Goal: Communication & Community: Participate in discussion

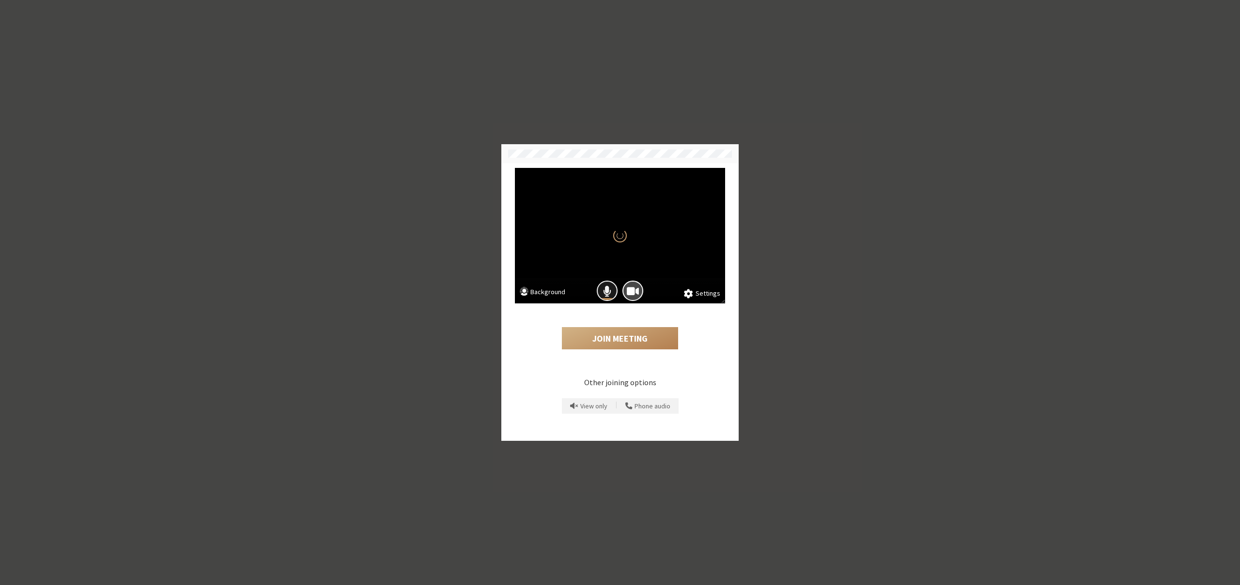
click at [602, 294] on button "Mic is on" at bounding box center [607, 291] width 21 height 21
click at [628, 292] on span "Camera is on" at bounding box center [633, 291] width 12 height 13
click at [621, 334] on button "Join Meeting" at bounding box center [620, 338] width 116 height 22
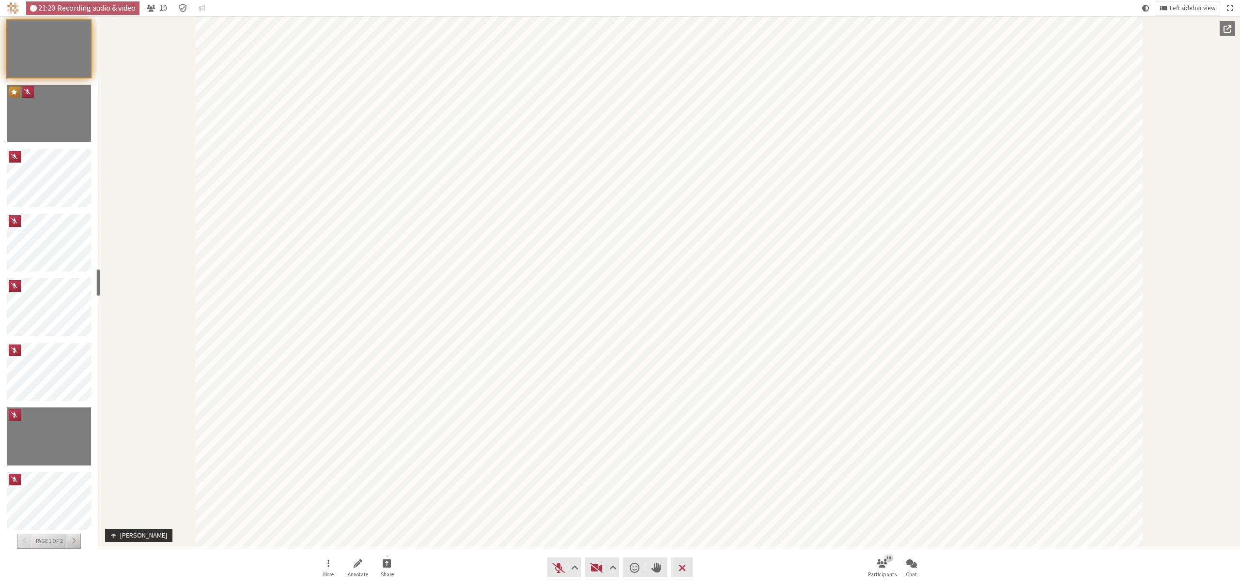
click at [77, 539] on button "Participants" at bounding box center [73, 542] width 14 height 14
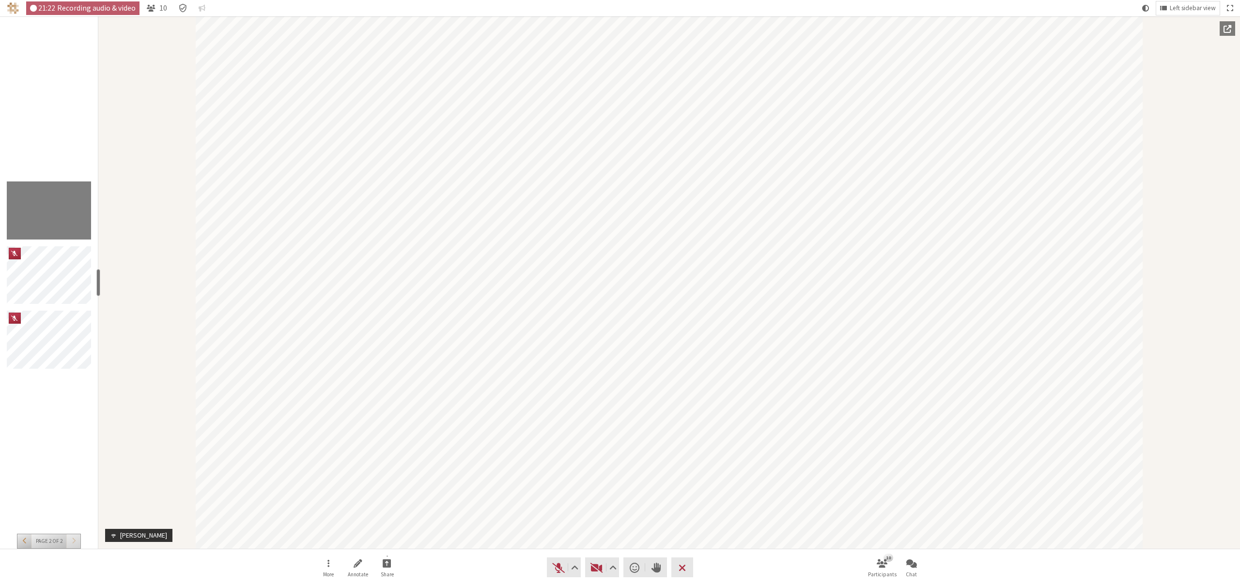
click at [21, 542] on button "Participants" at bounding box center [24, 542] width 14 height 14
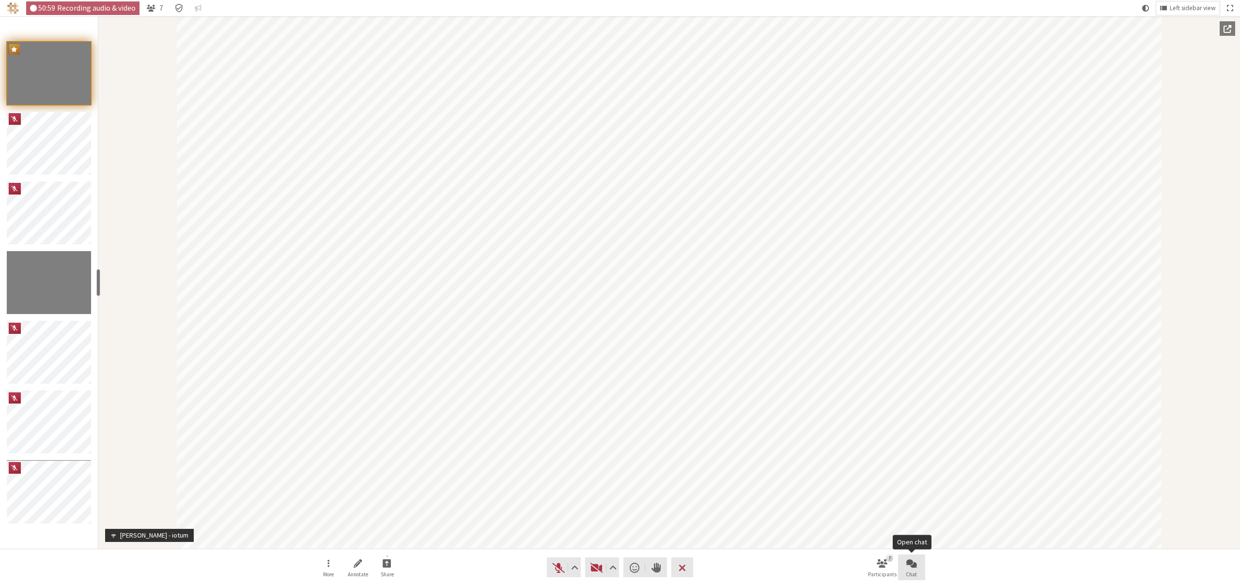
click at [902, 567] on button "Chat" at bounding box center [911, 568] width 27 height 26
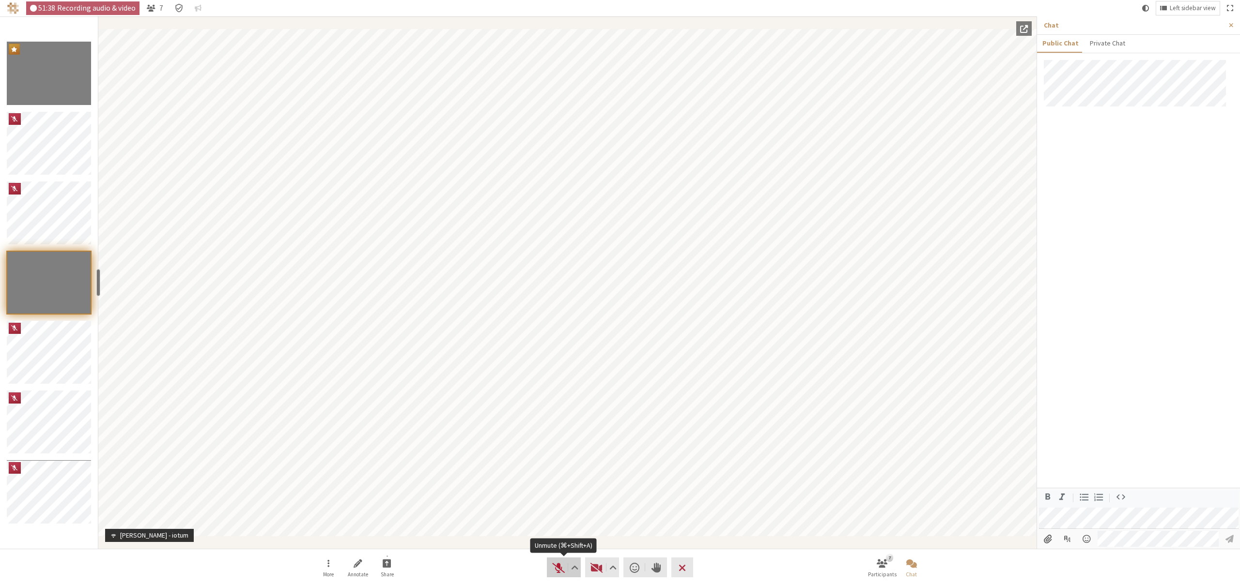
click at [549, 566] on button "Audio" at bounding box center [564, 568] width 34 height 20
click at [551, 565] on span "Mute (⌘+Shift+A)" at bounding box center [558, 568] width 14 height 14
click at [556, 569] on span "Unmute (⌘+Shift+A)" at bounding box center [558, 568] width 14 height 14
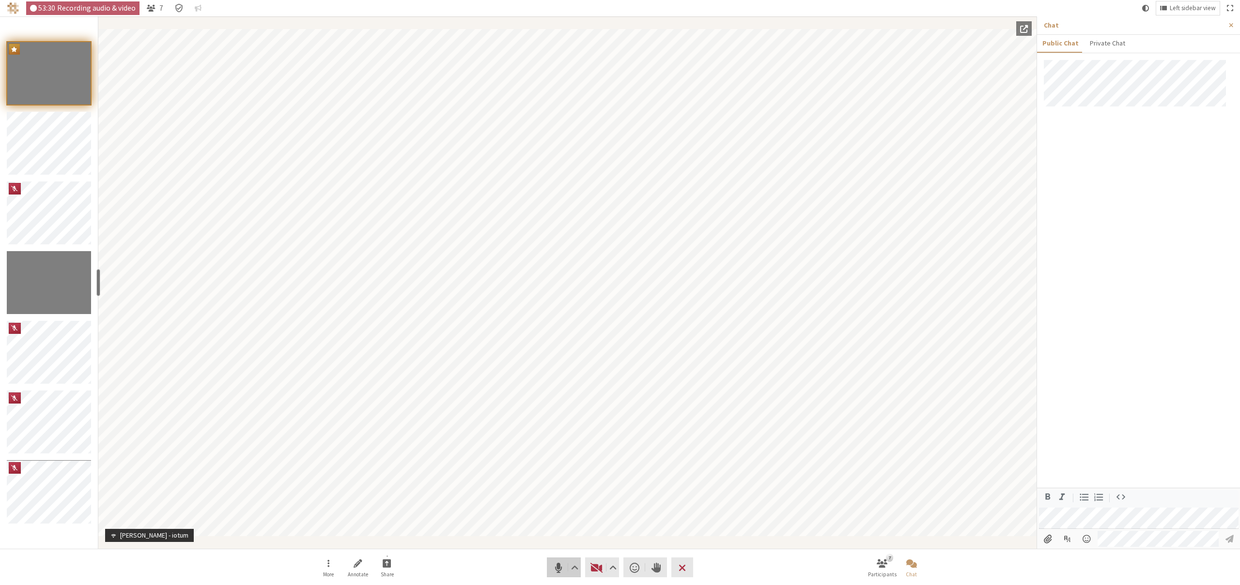
click at [561, 569] on span "Mute (⌘+Shift+A)" at bounding box center [558, 568] width 14 height 14
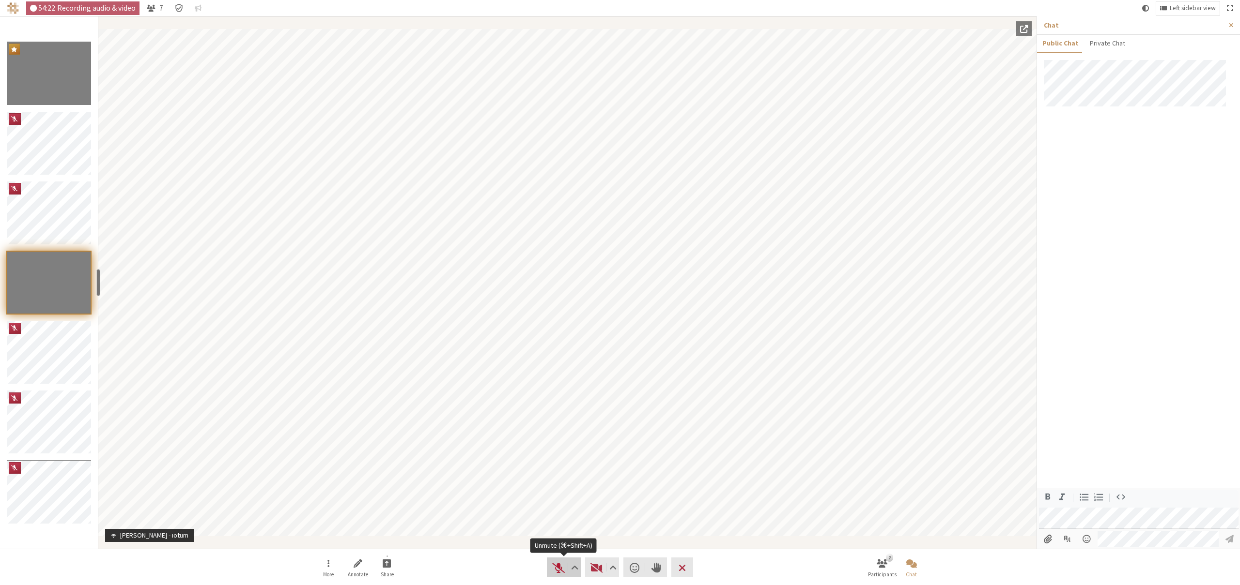
click at [554, 571] on span "Unmute (⌘+Shift+A)" at bounding box center [558, 568] width 14 height 14
click at [552, 561] on span "Mute (⌘+Shift+A)" at bounding box center [558, 568] width 14 height 14
click at [557, 567] on span "Unmute (⌘+Shift+A)" at bounding box center [558, 568] width 14 height 14
click at [553, 566] on span "Mute (⌘+Shift+A)" at bounding box center [558, 568] width 14 height 14
click at [559, 560] on button "Audio" at bounding box center [564, 568] width 34 height 20
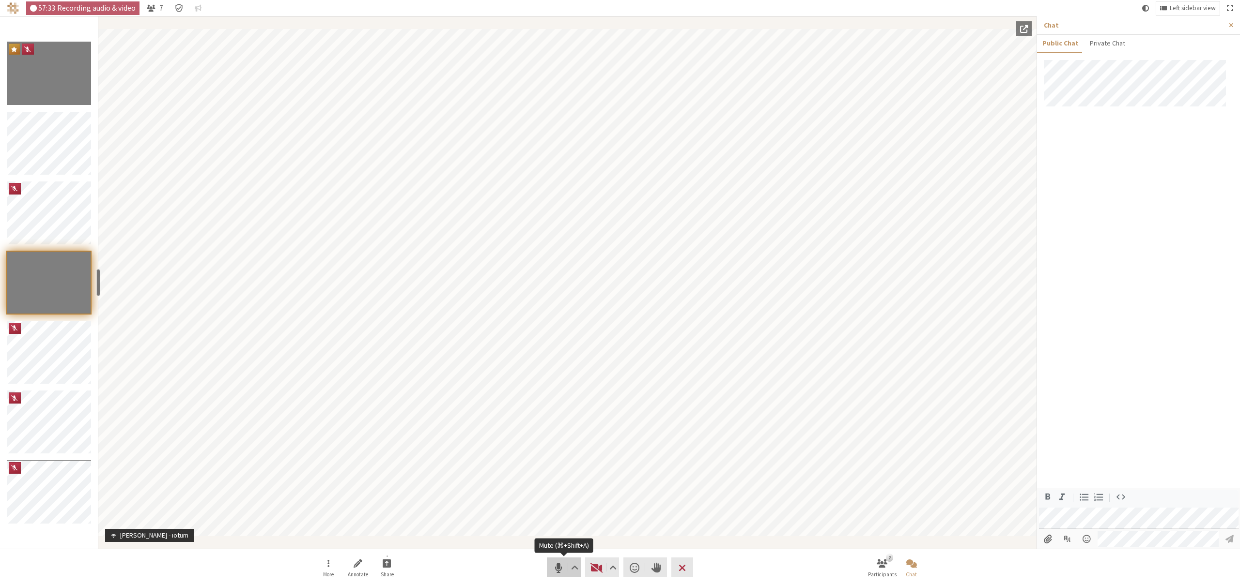
click at [551, 567] on span "Mute (⌘+Shift+A)" at bounding box center [558, 568] width 14 height 14
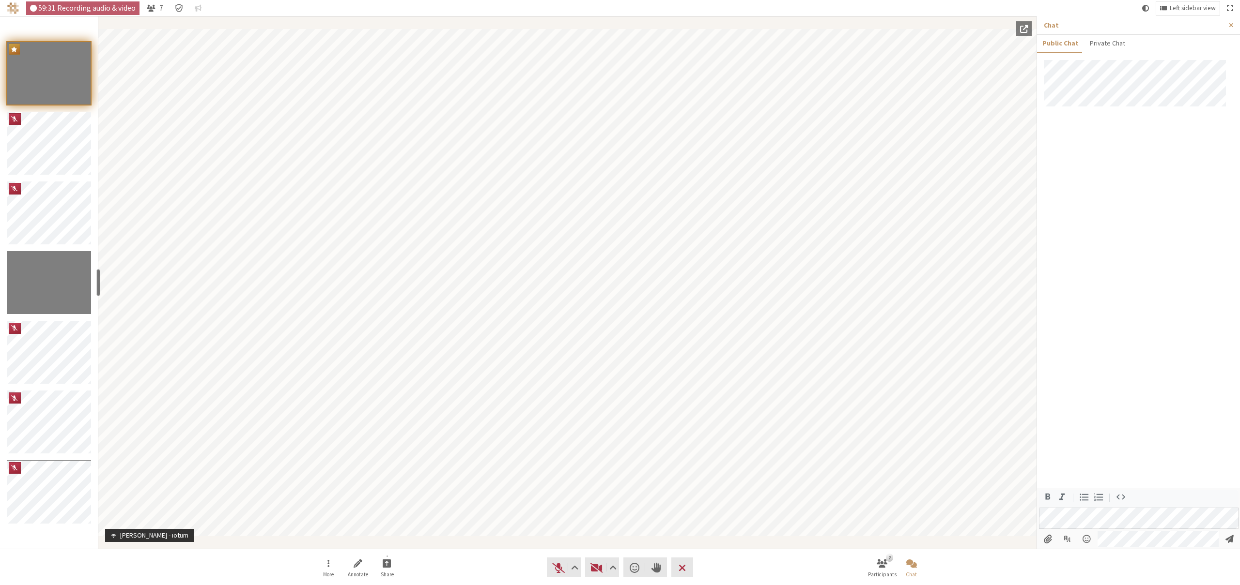
click at [97, 212] on div "Participants" at bounding box center [52, 217] width 91 height 70
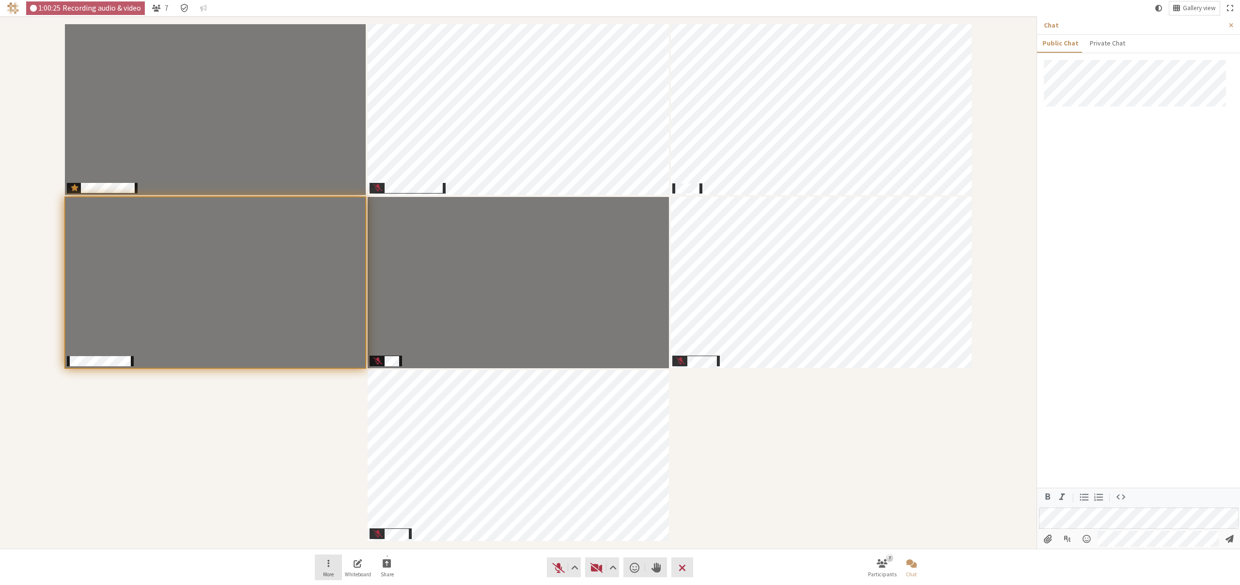
click at [330, 566] on button "More" at bounding box center [328, 568] width 27 height 26
click at [322, 568] on button "More" at bounding box center [328, 568] width 27 height 26
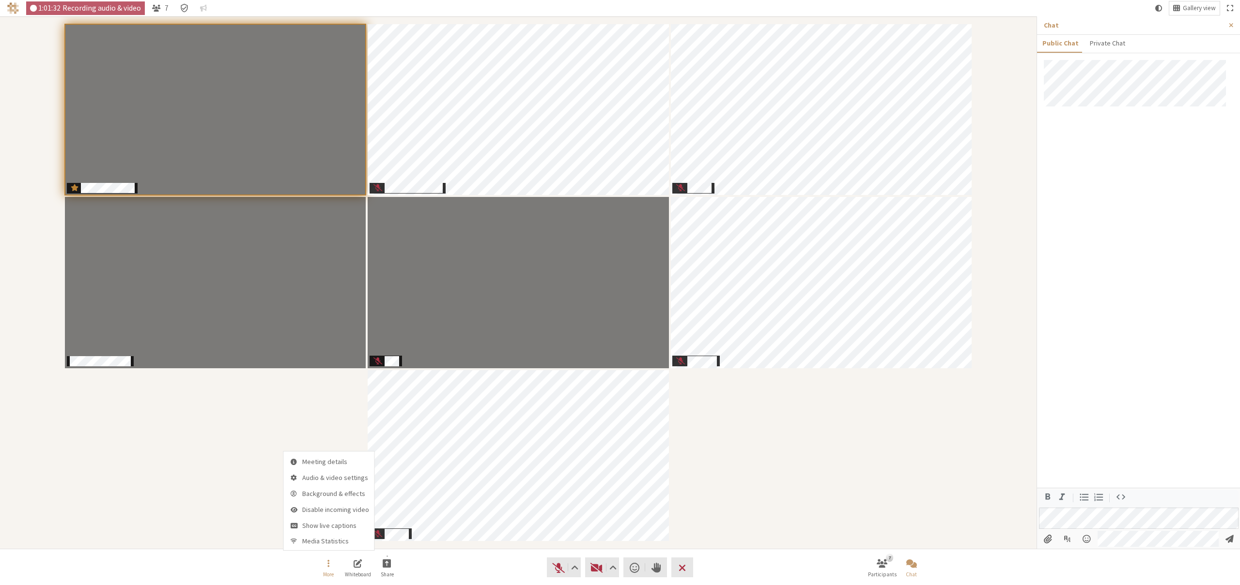
click at [213, 505] on div "Participants" at bounding box center [518, 282] width 1023 height 519
click at [556, 567] on span "Unmute (⌘+Shift+A)" at bounding box center [558, 568] width 14 height 14
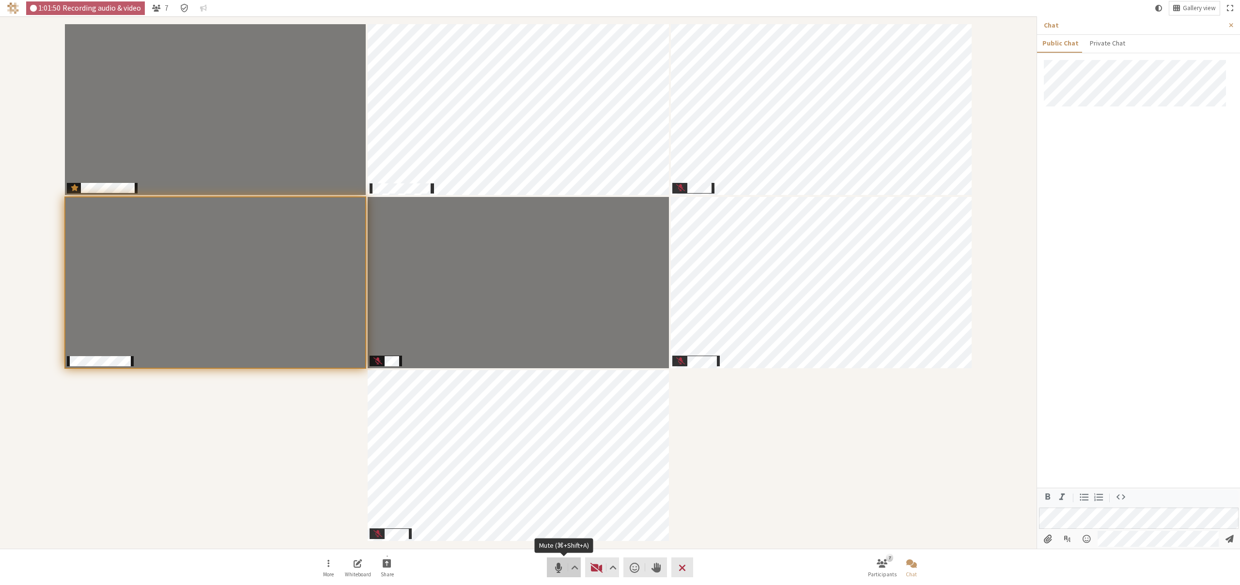
click at [556, 565] on span "Mute (⌘+Shift+A)" at bounding box center [558, 568] width 14 height 14
